Goal: Check status: Check status

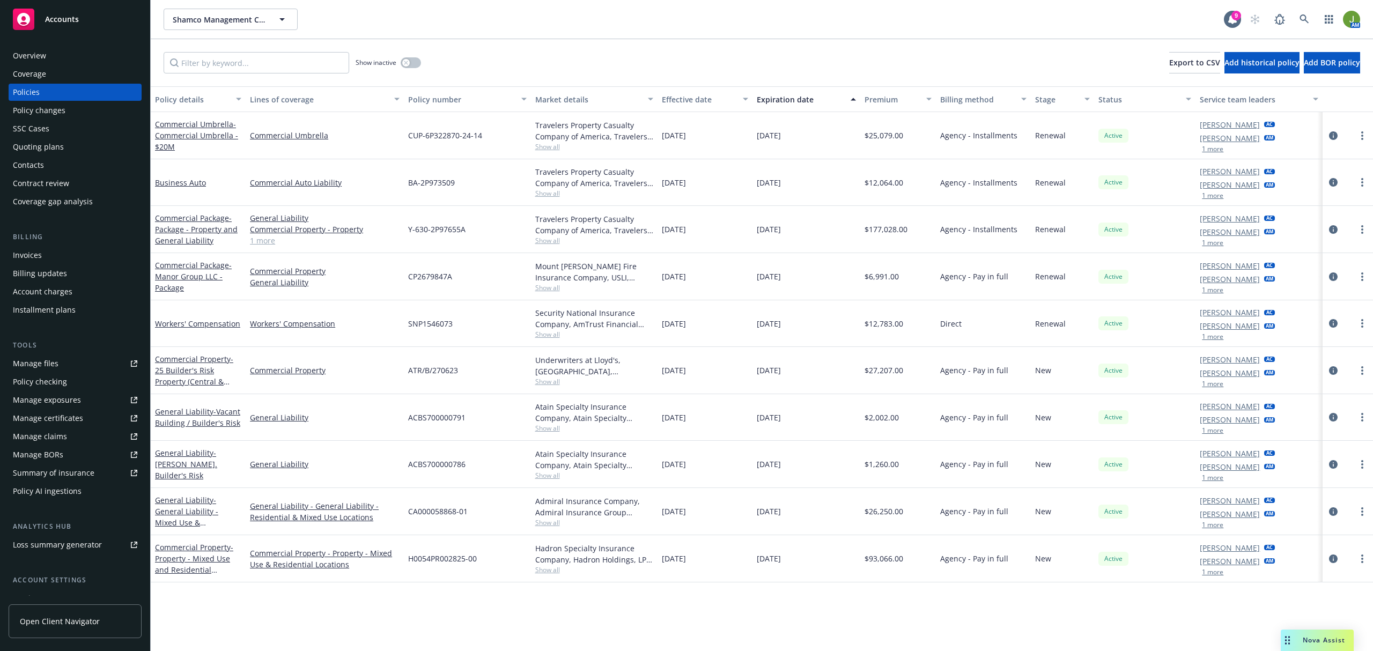
click at [80, 16] on div "Accounts" at bounding box center [75, 19] width 124 height 21
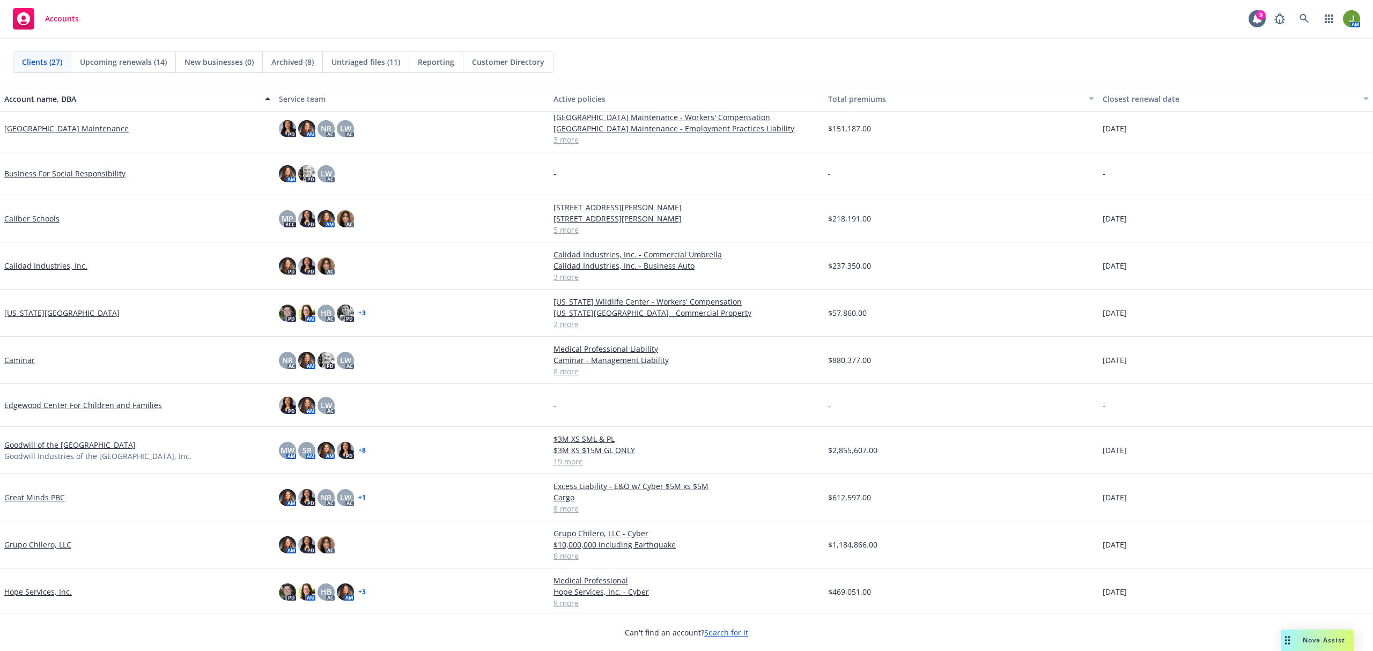
scroll to position [143, 0]
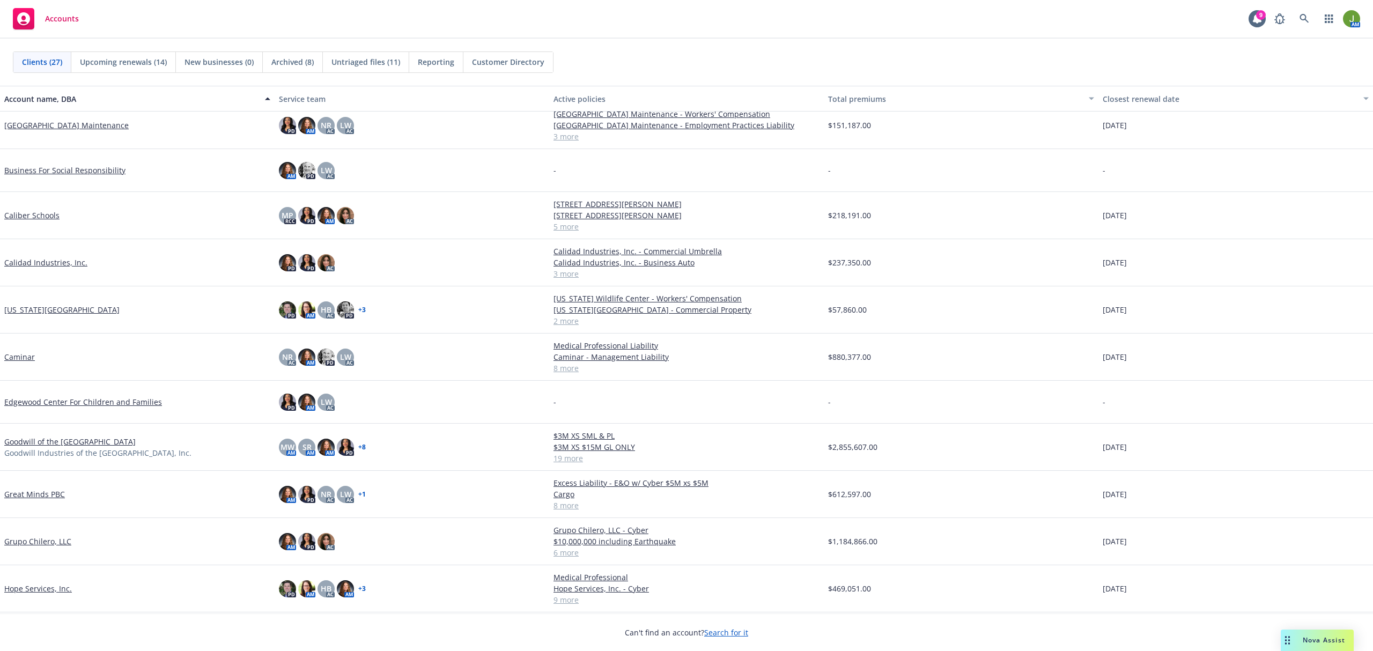
click at [31, 358] on link "Caminar" at bounding box center [19, 356] width 31 height 11
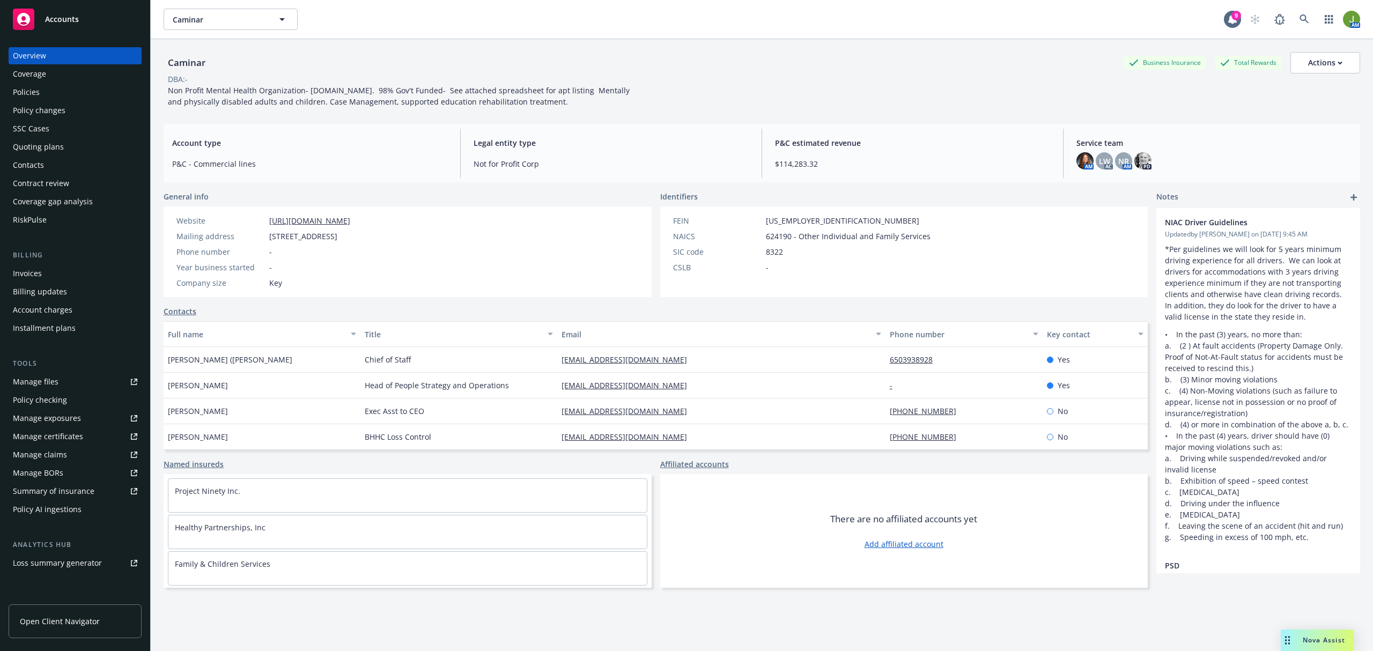
click at [38, 158] on div "Contacts" at bounding box center [28, 165] width 31 height 17
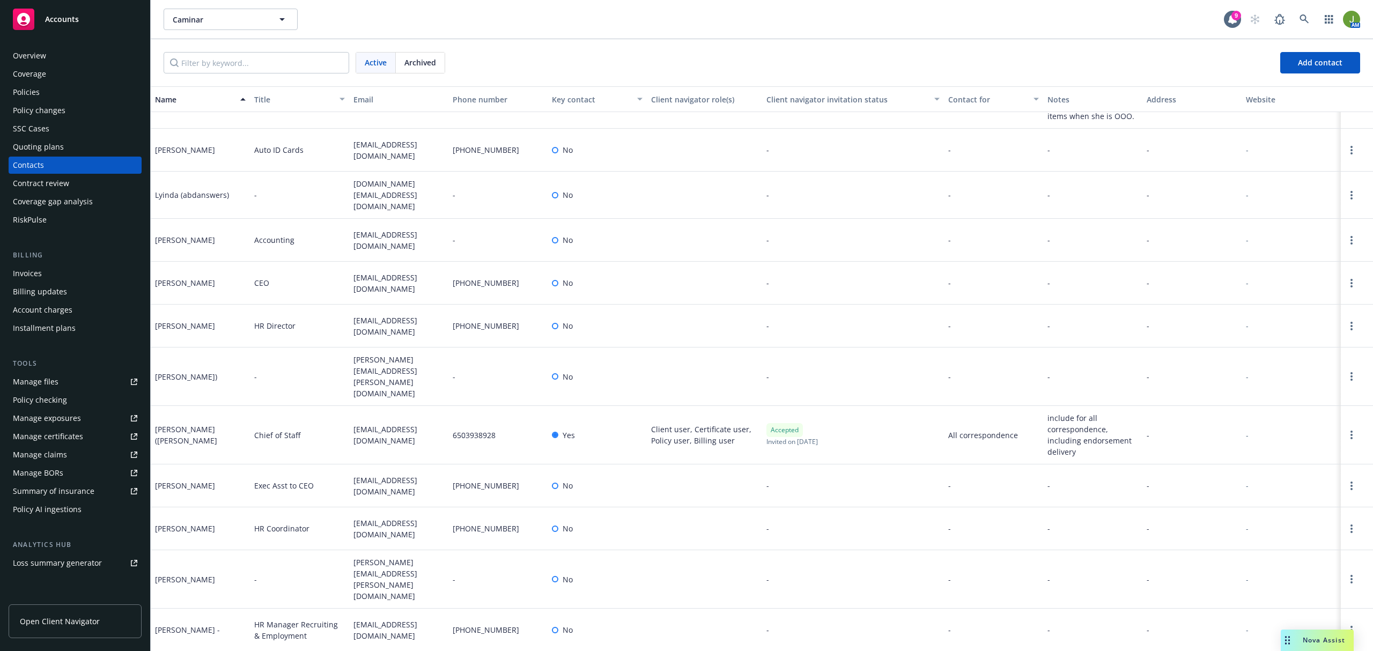
scroll to position [858, 0]
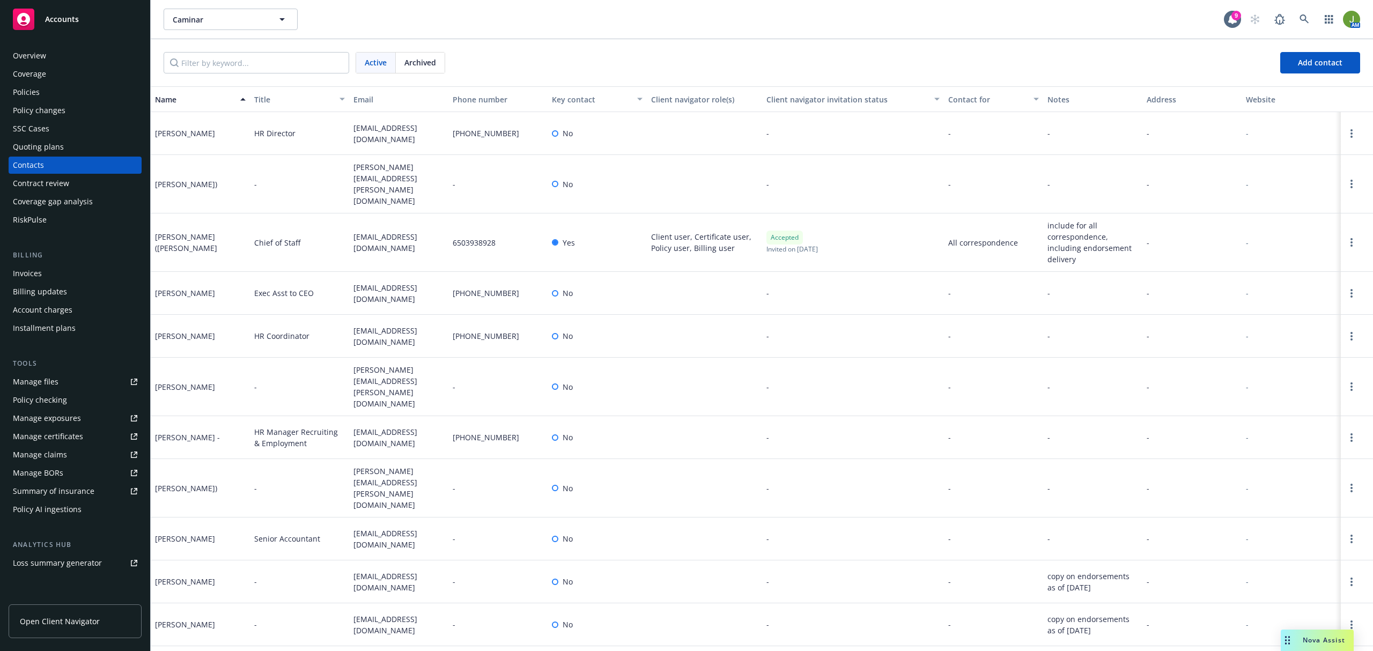
click at [31, 95] on div "Policies" at bounding box center [26, 92] width 27 height 17
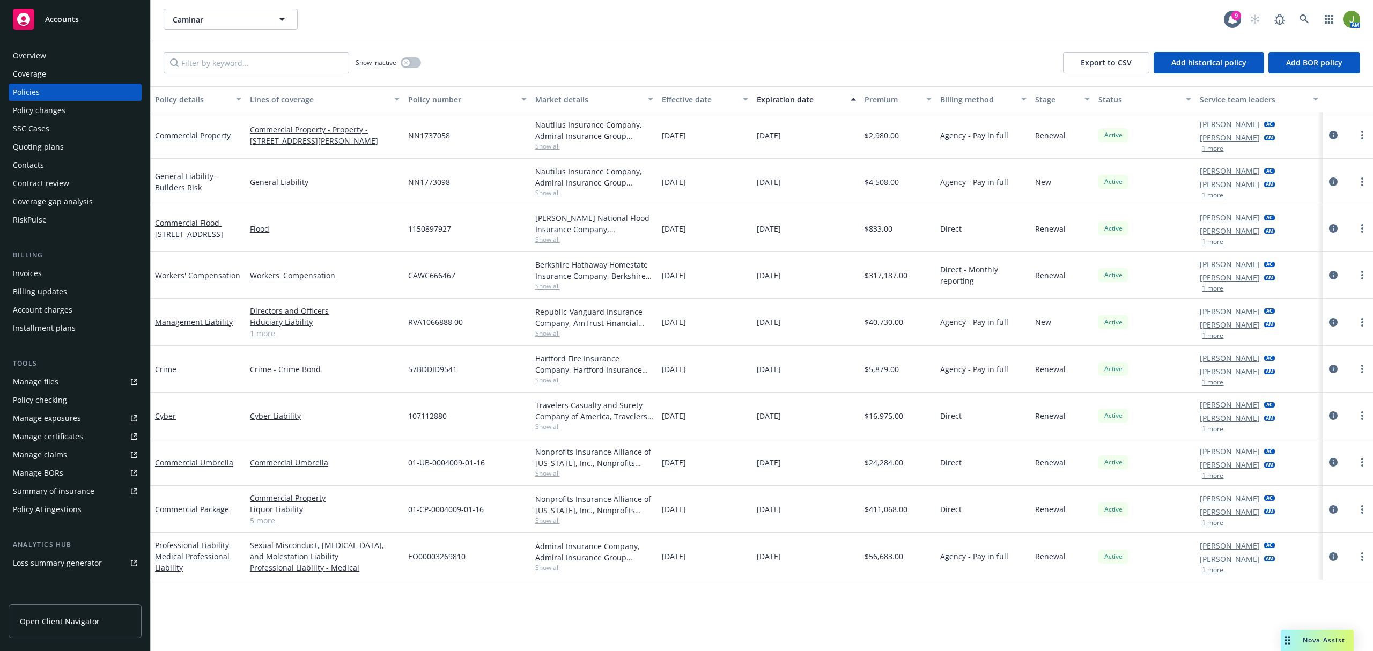
click at [57, 167] on div "Contacts" at bounding box center [75, 165] width 124 height 17
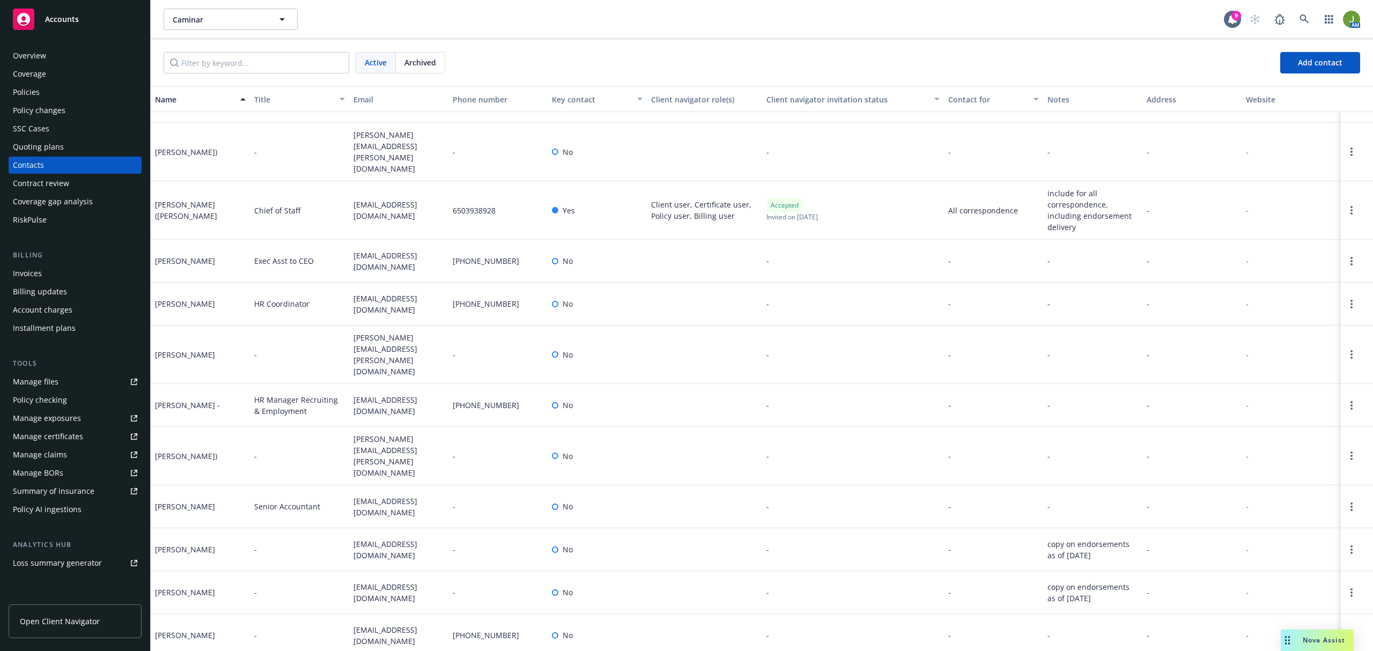
scroll to position [893, 0]
click at [23, 78] on div "Coverage" at bounding box center [29, 73] width 33 height 17
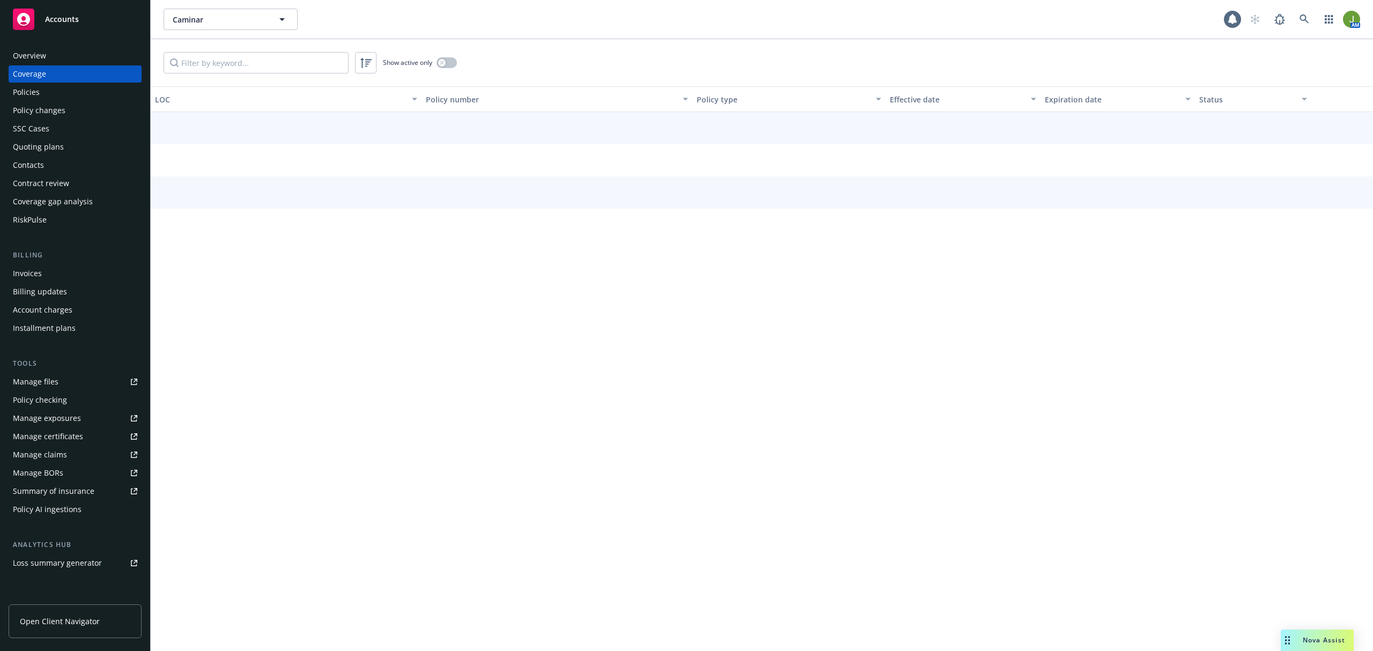
click at [24, 91] on div "Policies" at bounding box center [26, 92] width 27 height 17
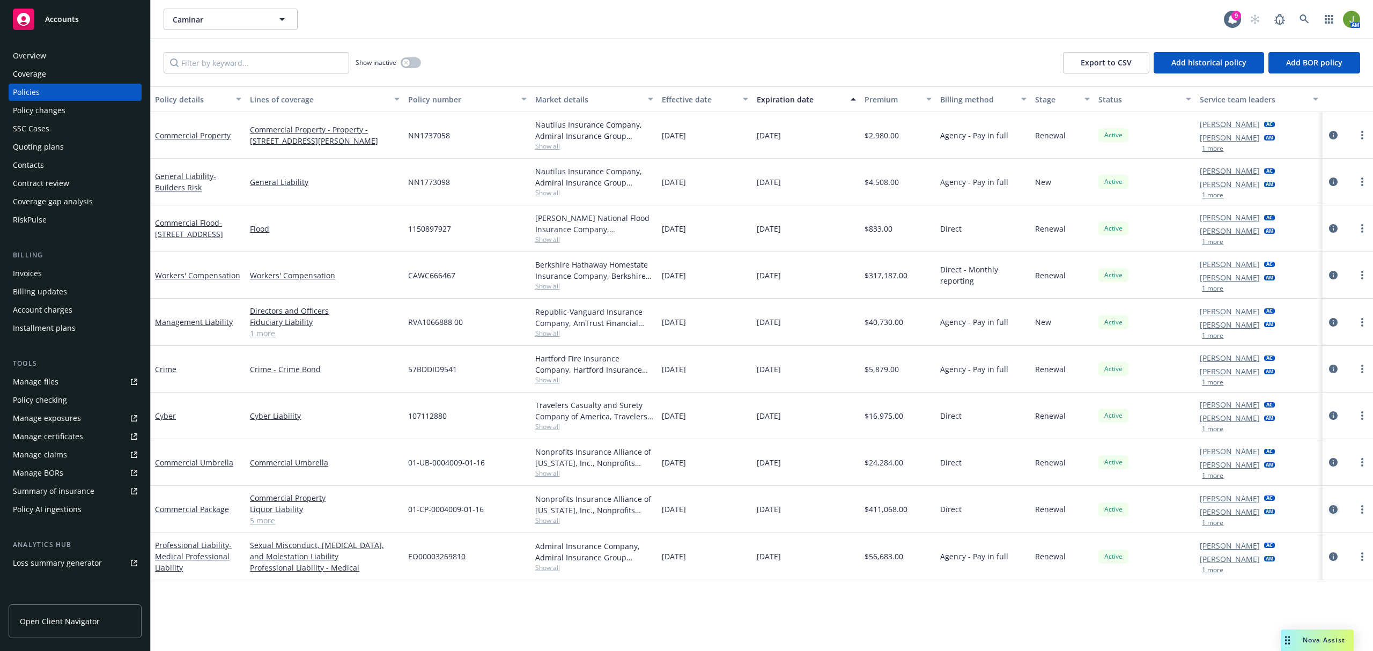
click at [1333, 511] on icon "circleInformation" at bounding box center [1333, 509] width 9 height 9
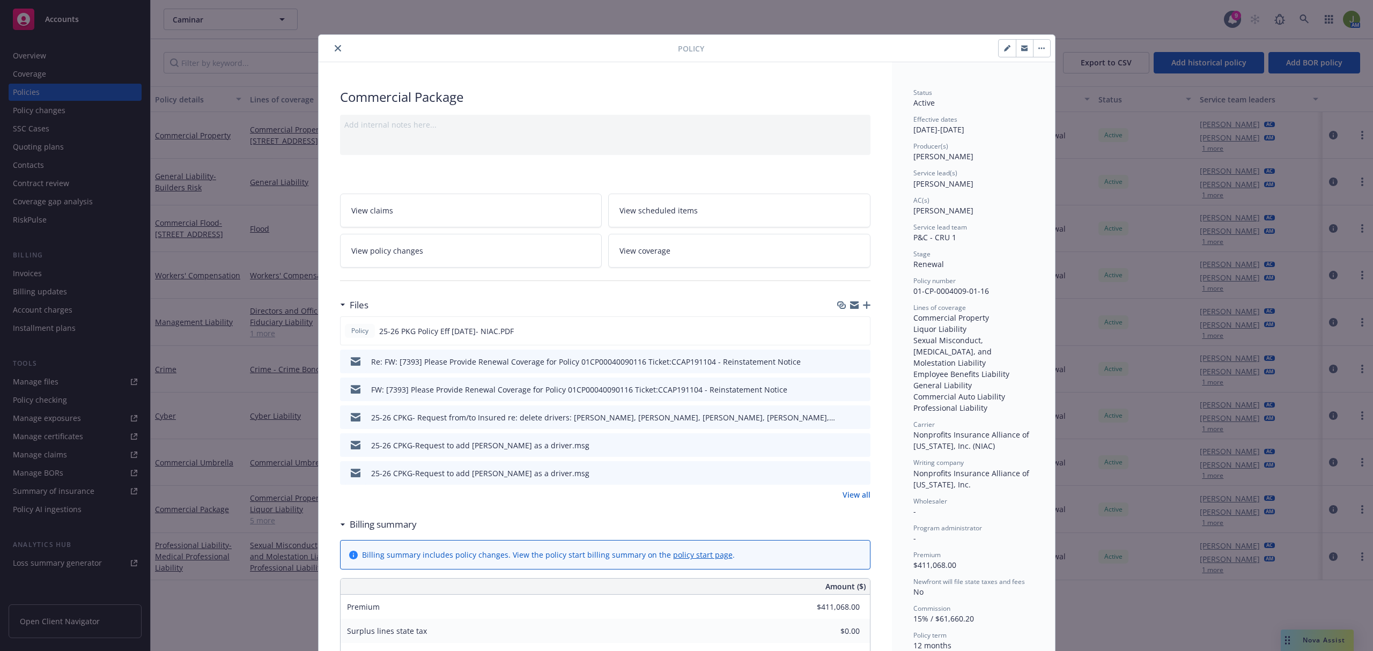
click at [404, 245] on link "View policy changes" at bounding box center [471, 251] width 262 height 34
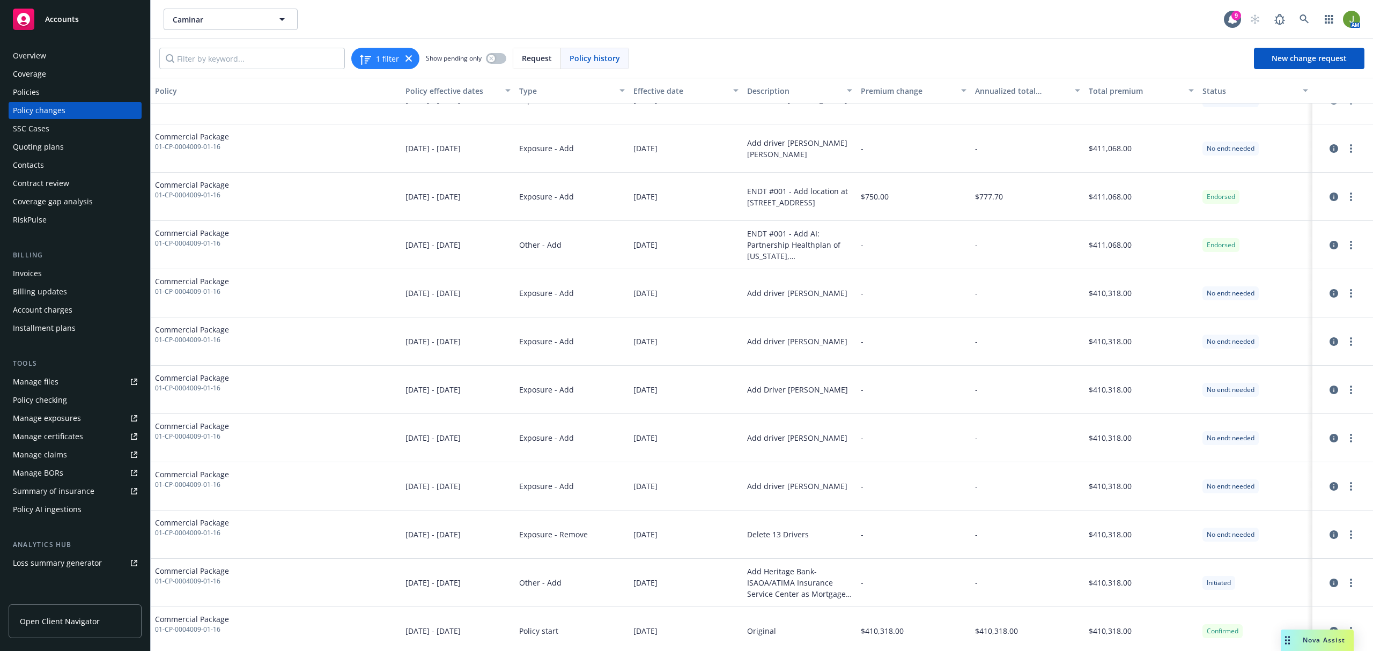
scroll to position [1528, 0]
